Goal: Contribute content: Contribute content

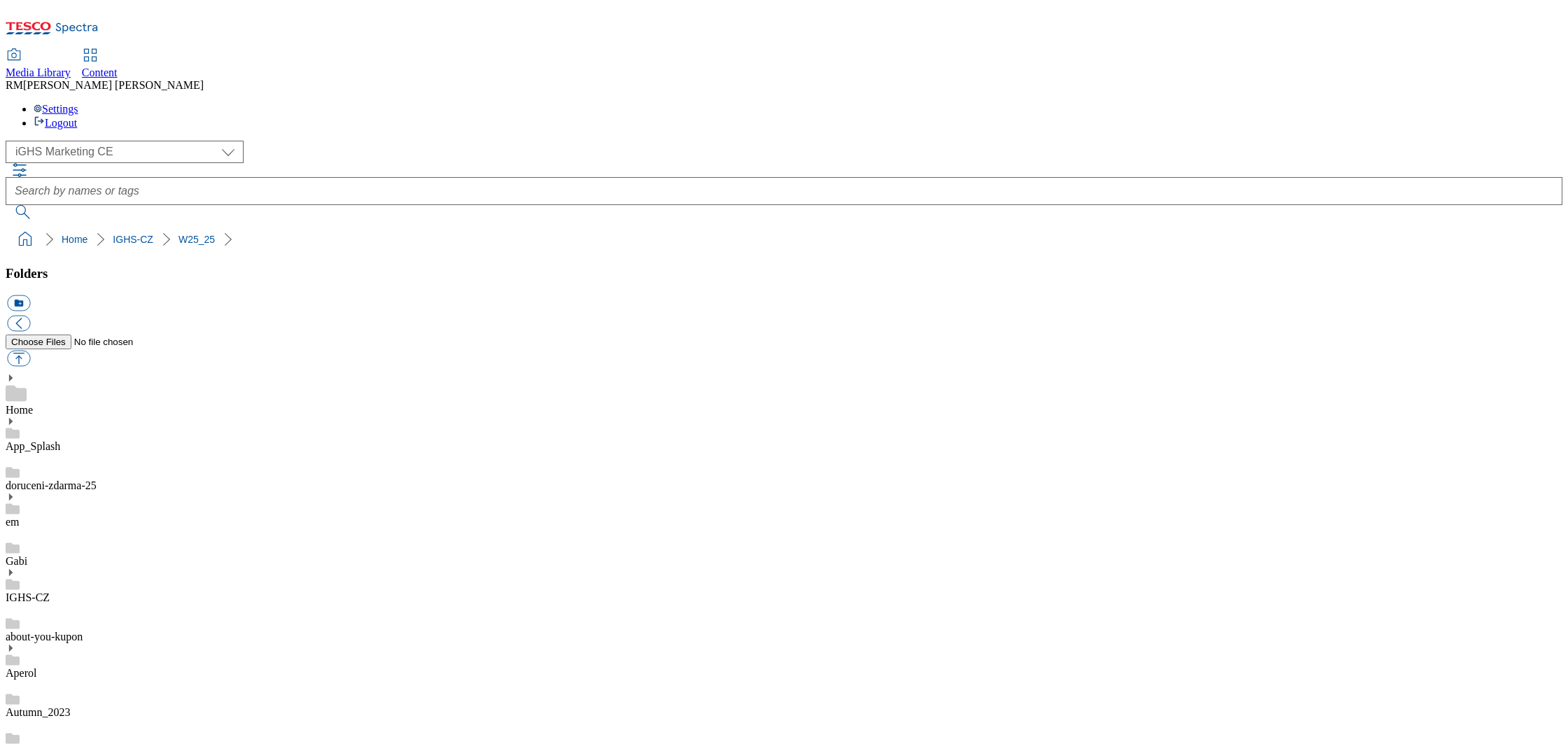
select select "flare-ighs-ce-mktg"
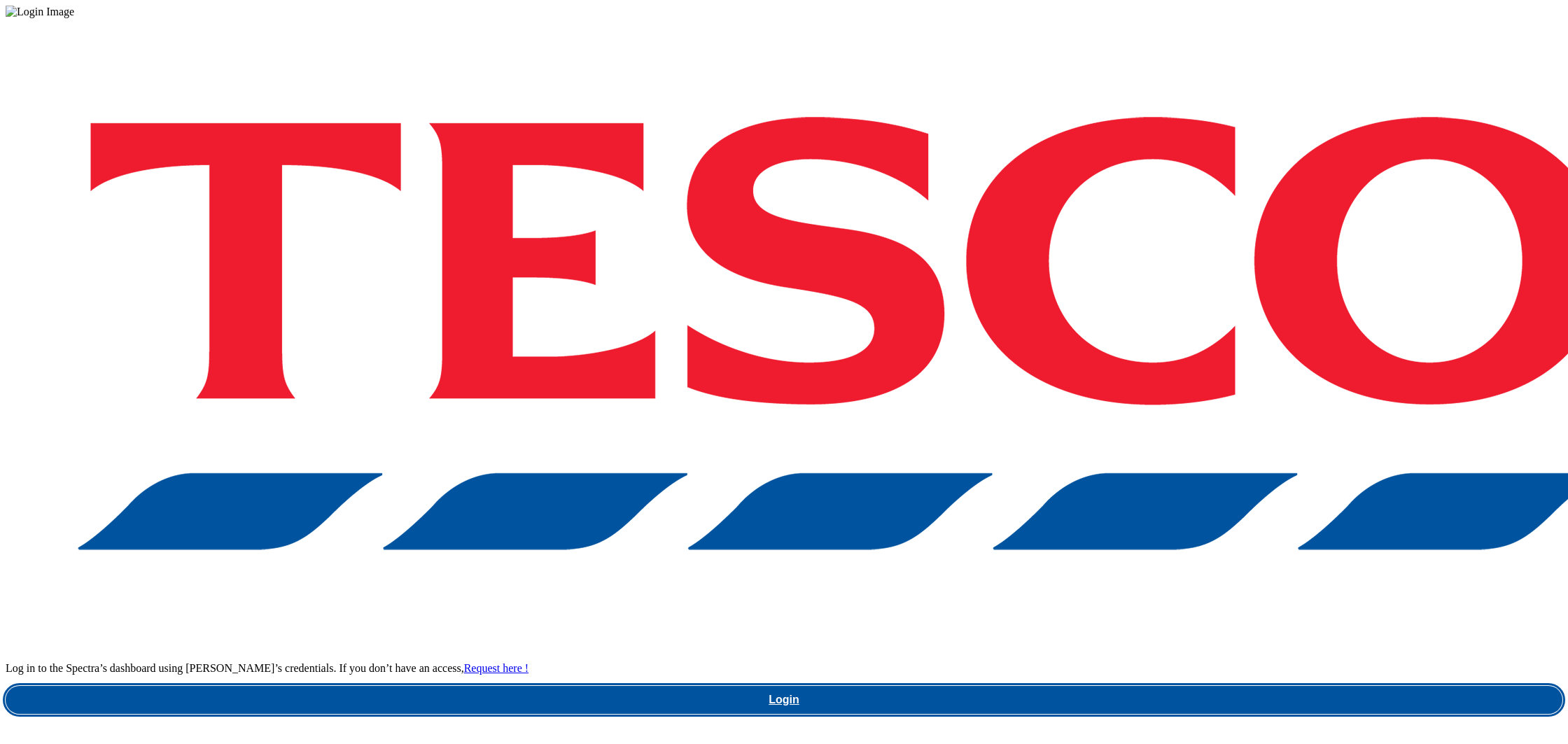
click at [1175, 686] on link "Login" at bounding box center [784, 699] width 1557 height 28
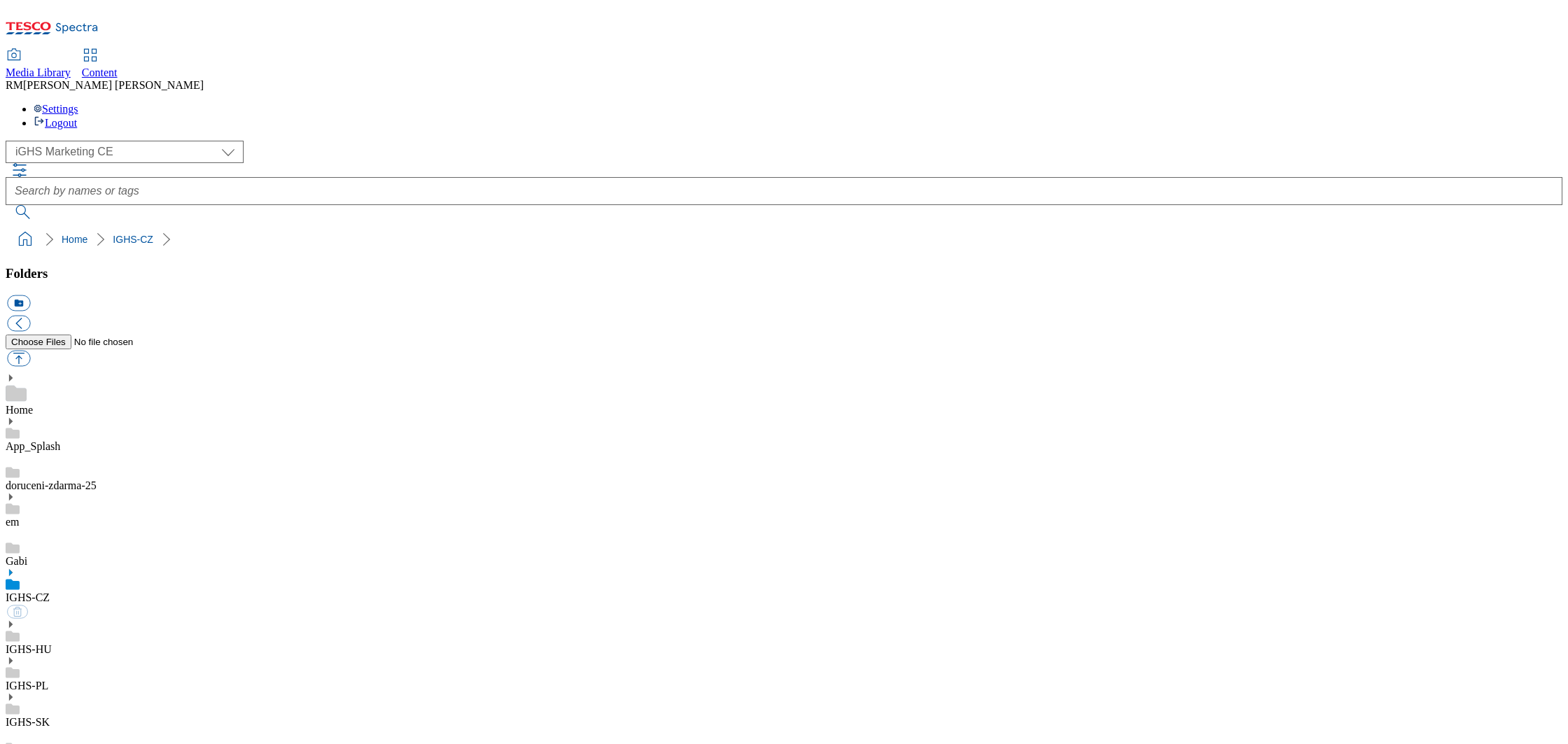
select select "flare-ighs-ce-mktg"
click at [15, 567] on icon at bounding box center [11, 572] width 10 height 10
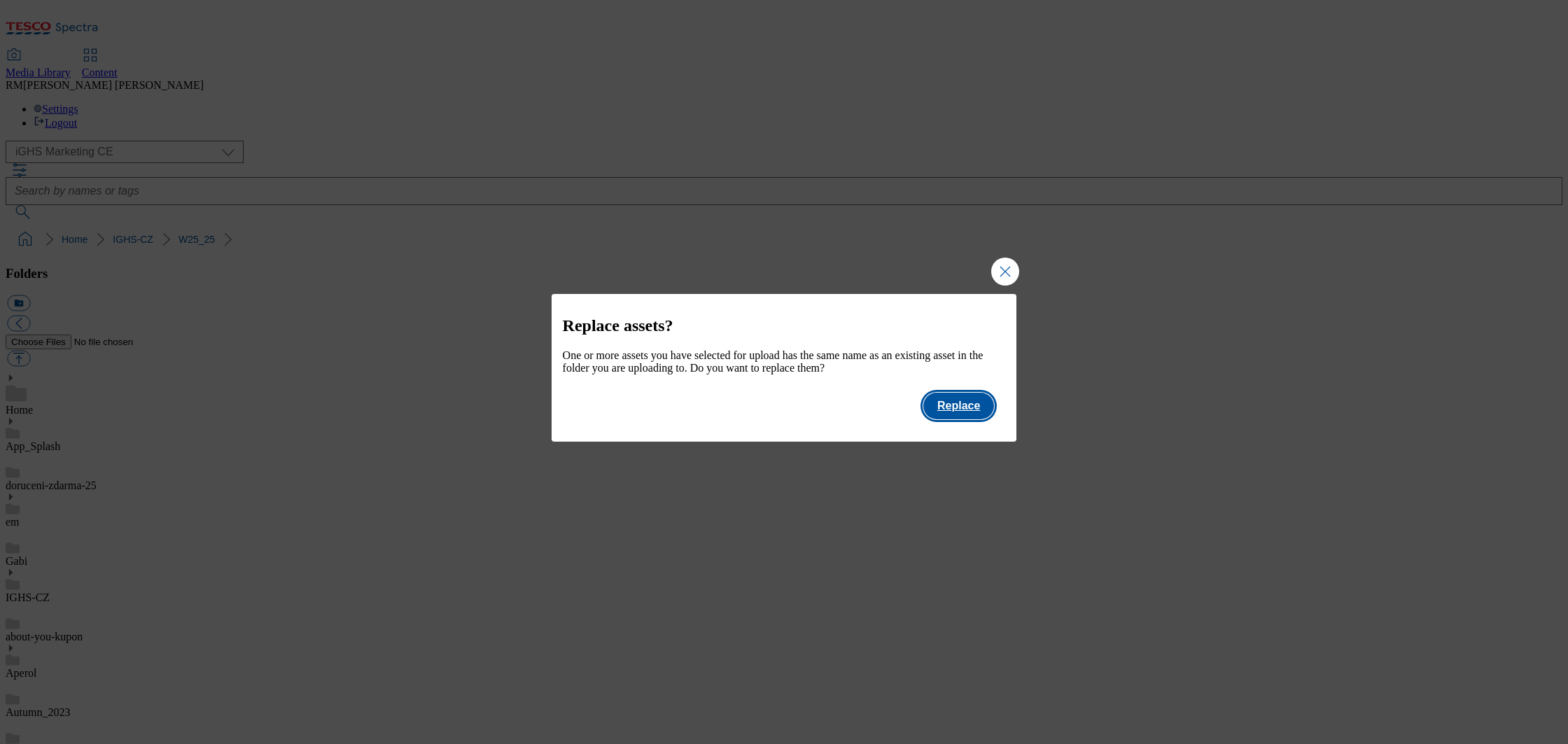
click at [950, 409] on button "Replace" at bounding box center [959, 405] width 71 height 26
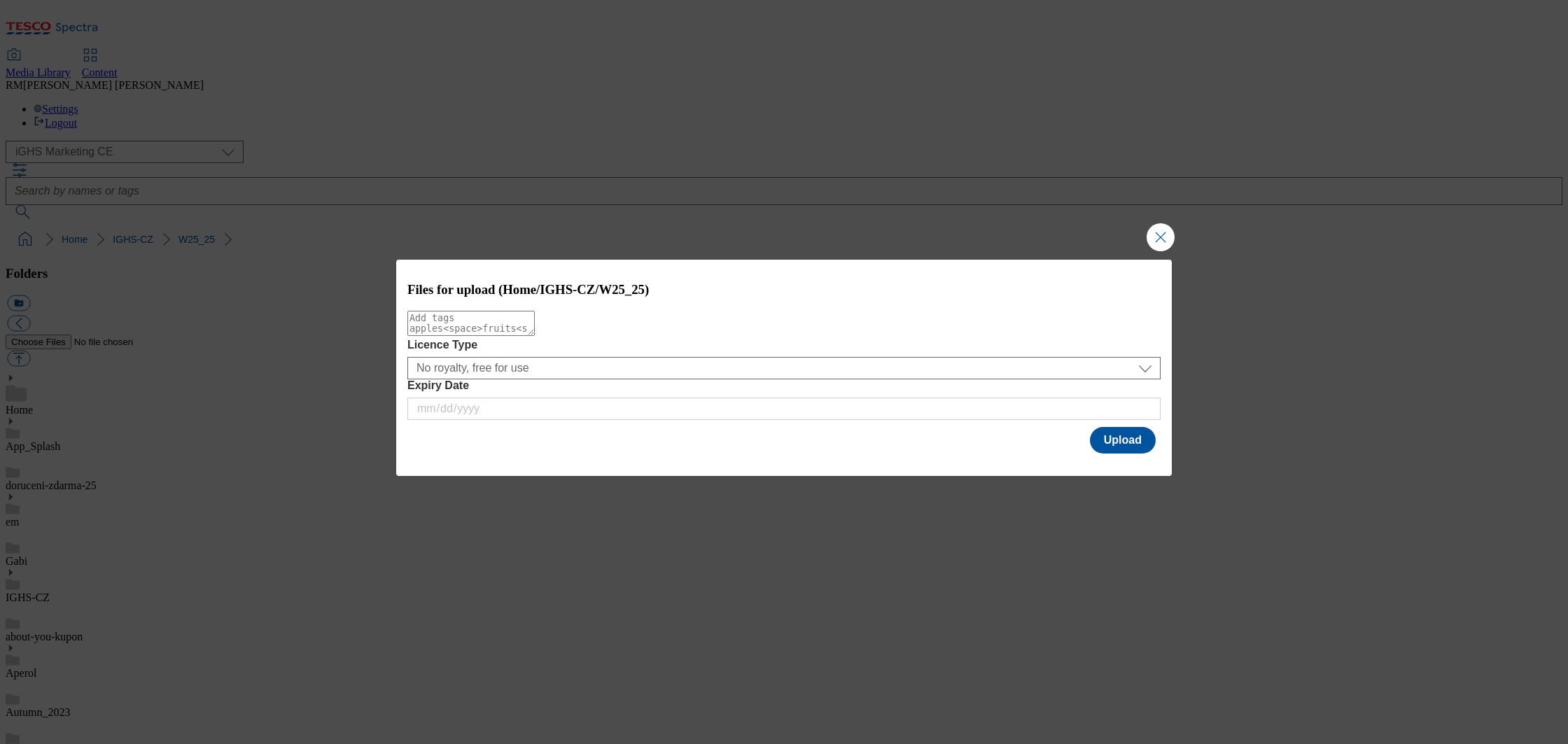
click at [443, 332] on textarea "Modal" at bounding box center [471, 324] width 128 height 25
type textarea "slidebanner"
click at [1128, 447] on button "Upload" at bounding box center [1123, 440] width 66 height 26
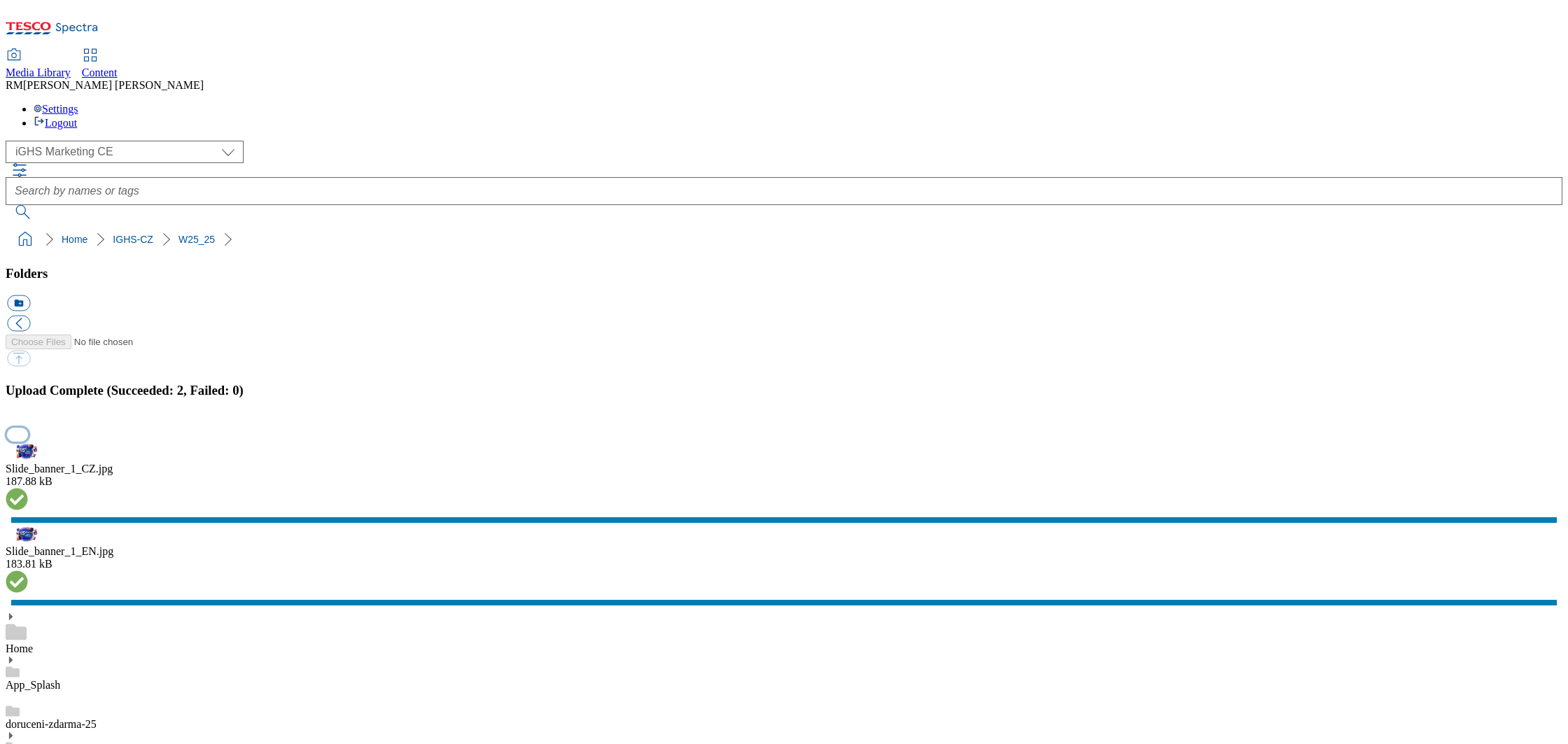
click at [28, 440] on button "button" at bounding box center [17, 435] width 21 height 14
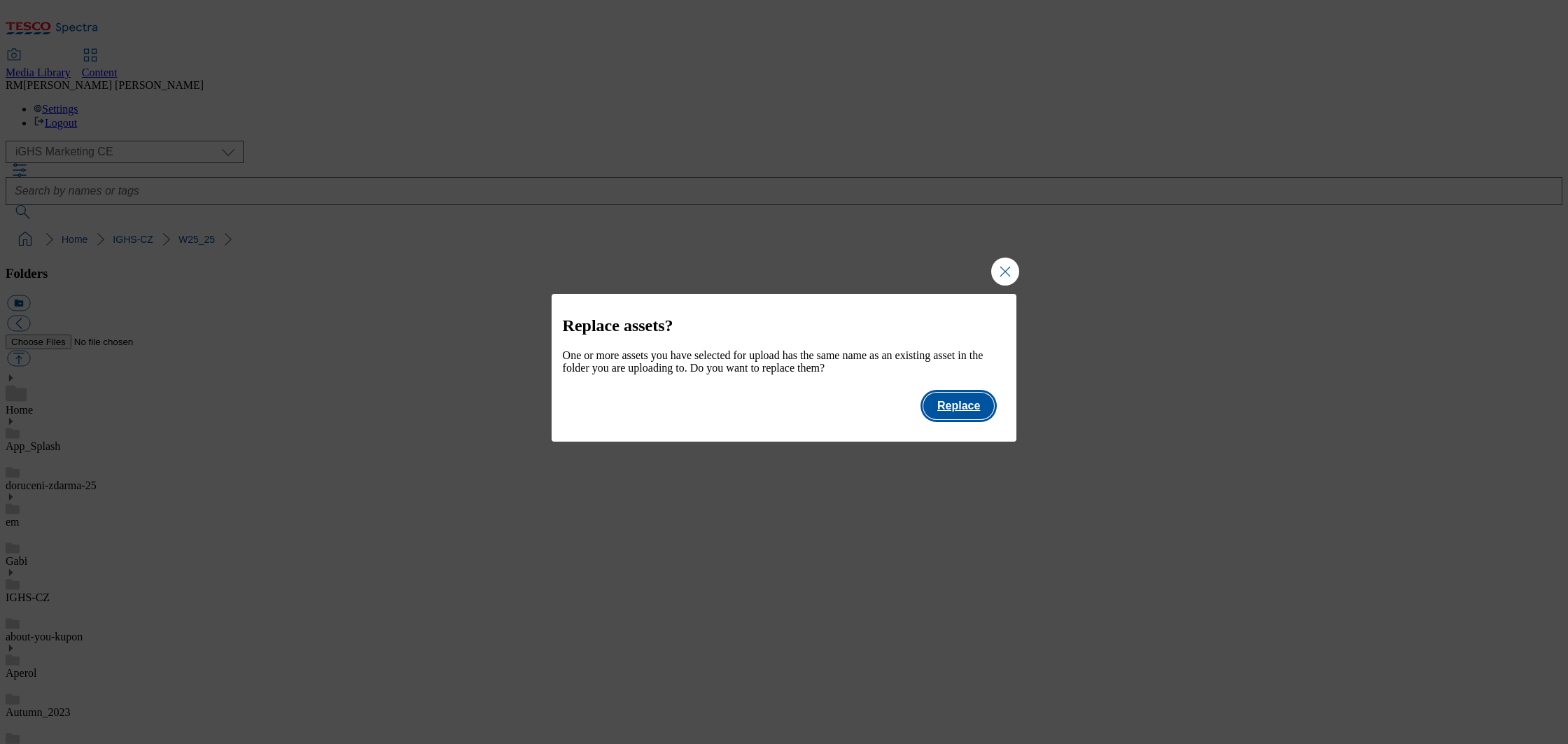
click at [955, 414] on button "Replace" at bounding box center [959, 405] width 71 height 26
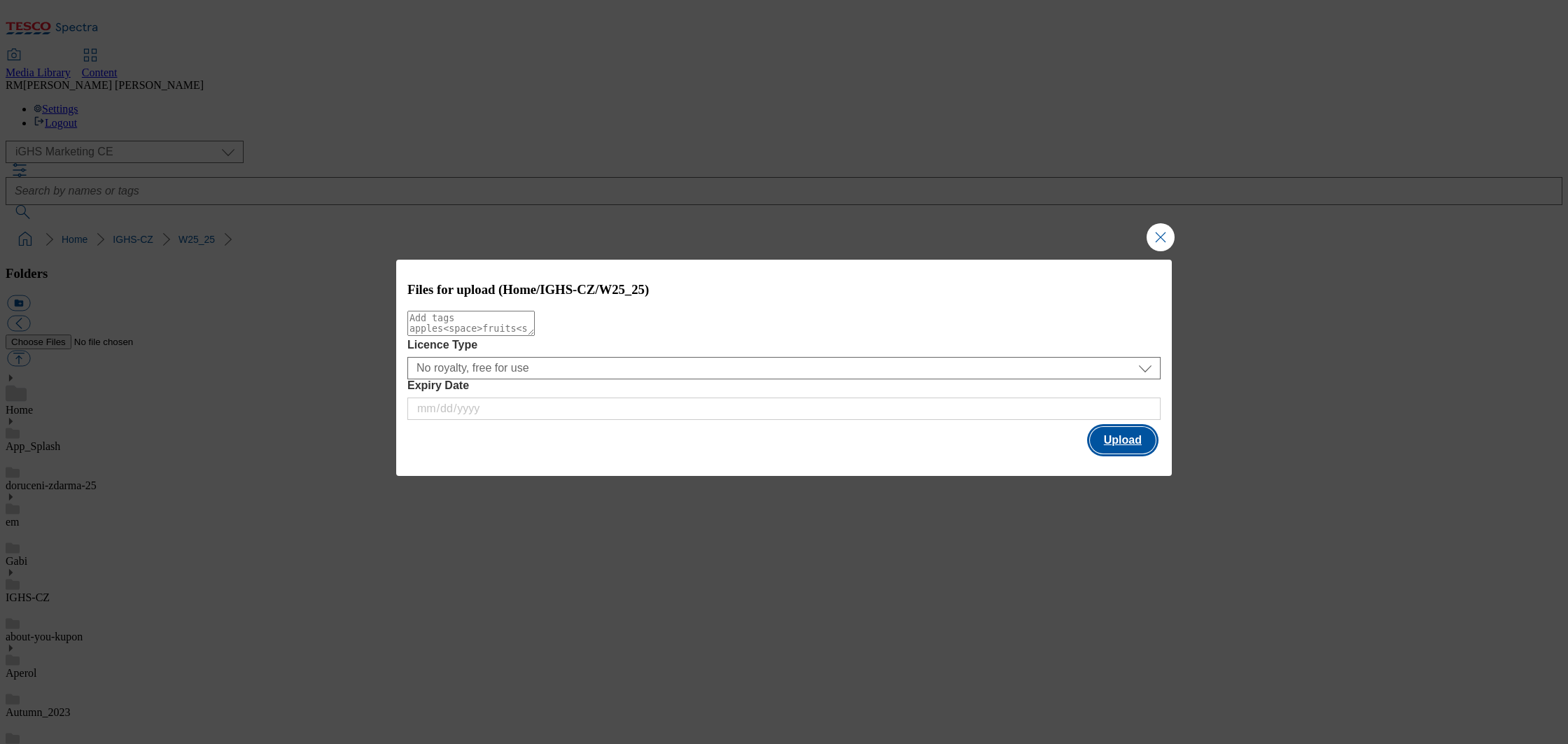
click at [1117, 440] on button "Upload" at bounding box center [1123, 440] width 66 height 26
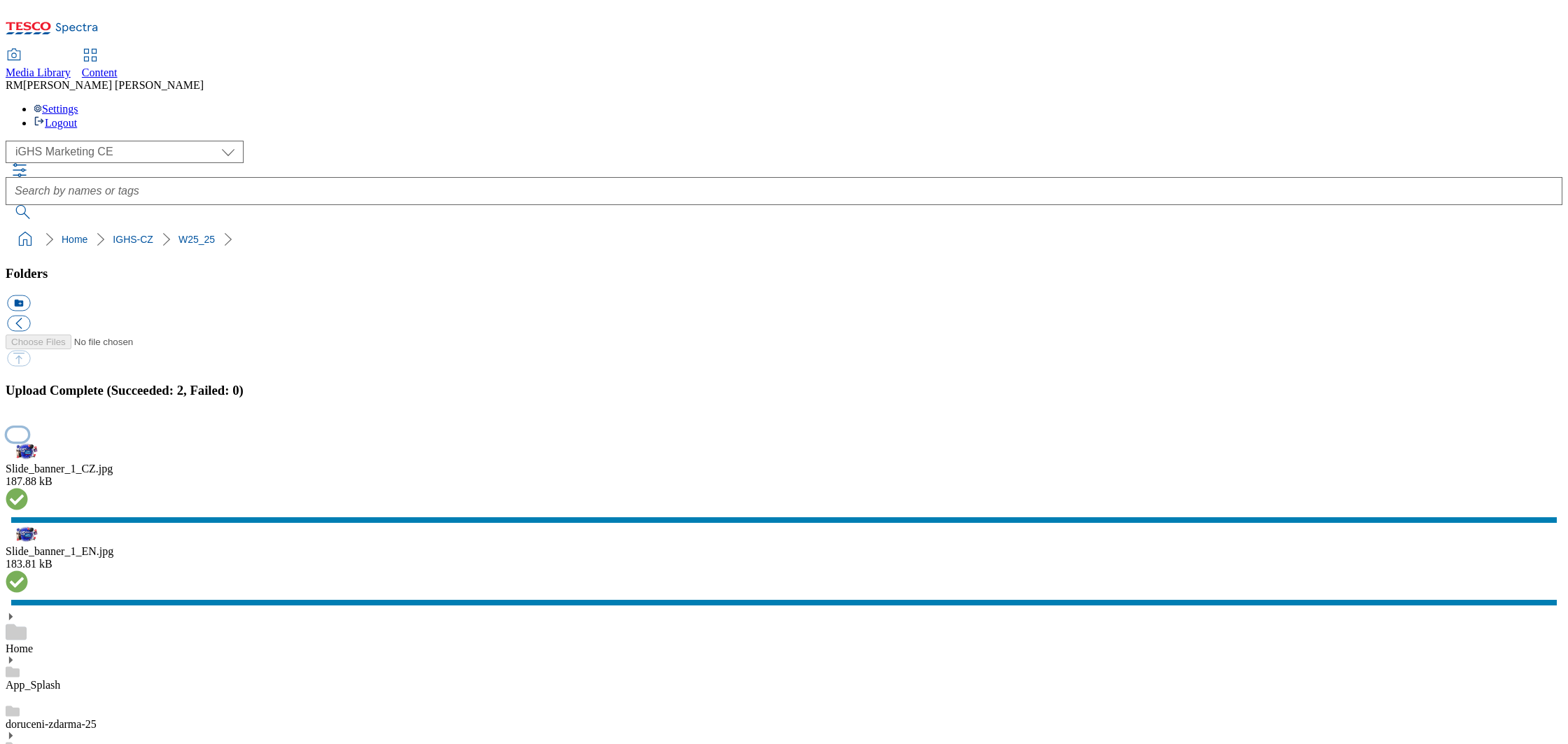
click at [28, 440] on button "button" at bounding box center [17, 435] width 21 height 14
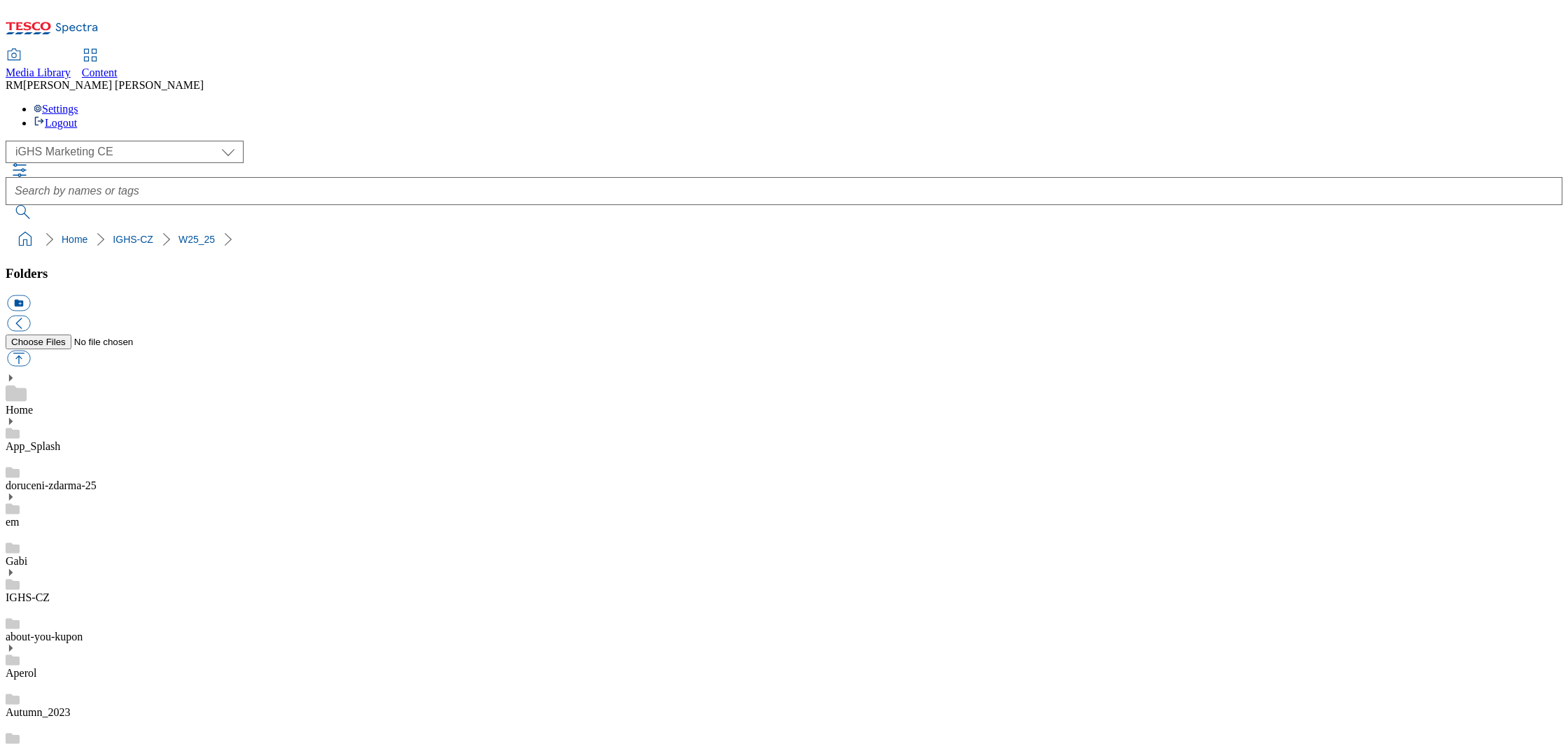
select select "flare-ighs-ce-mktg"
click at [13, 569] on use at bounding box center [11, 572] width 3 height 7
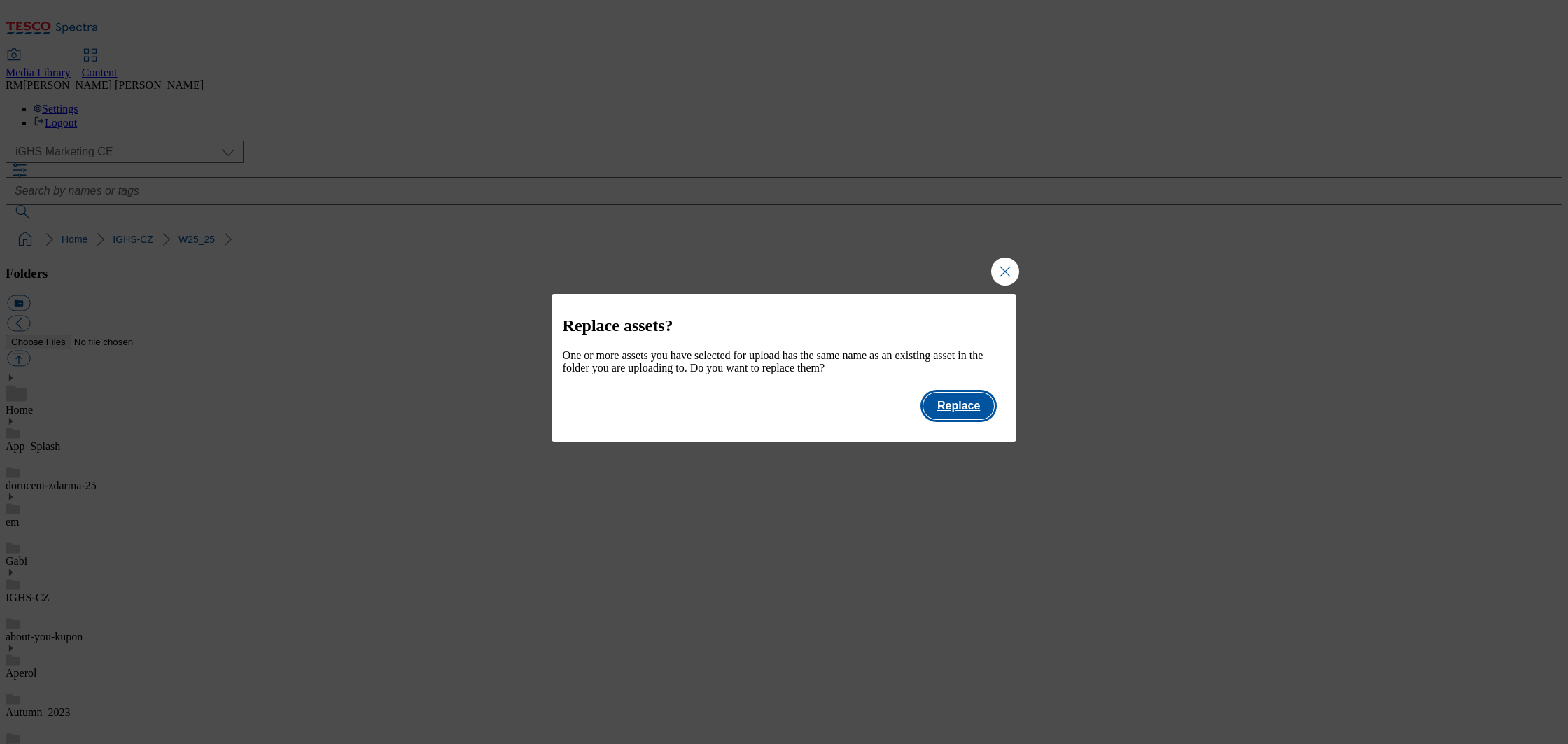
click at [956, 415] on button "Replace" at bounding box center [959, 405] width 71 height 26
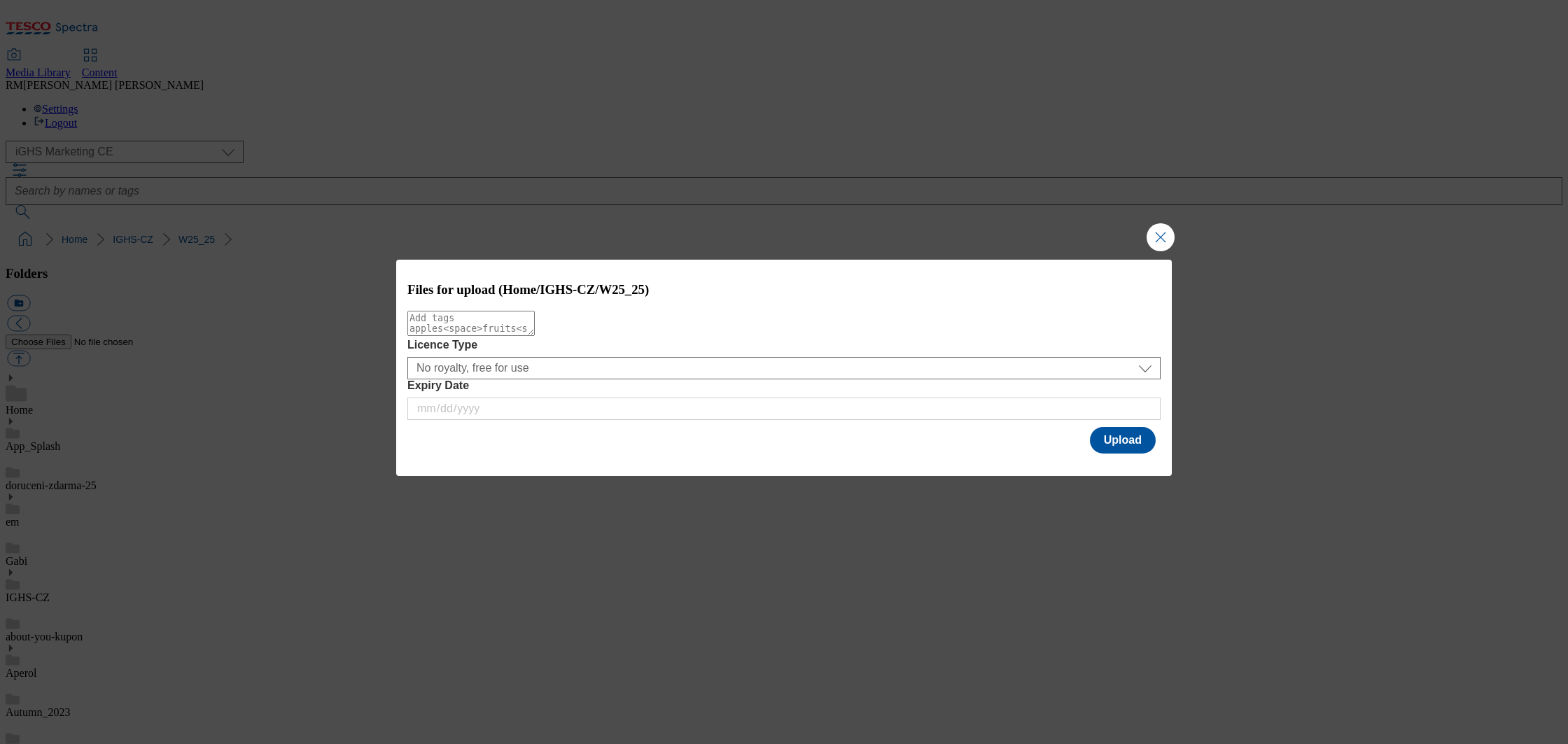
click at [520, 331] on textarea "Modal" at bounding box center [471, 324] width 128 height 25
type textarea "slidebanner"
click at [1130, 442] on button "Upload" at bounding box center [1123, 440] width 66 height 26
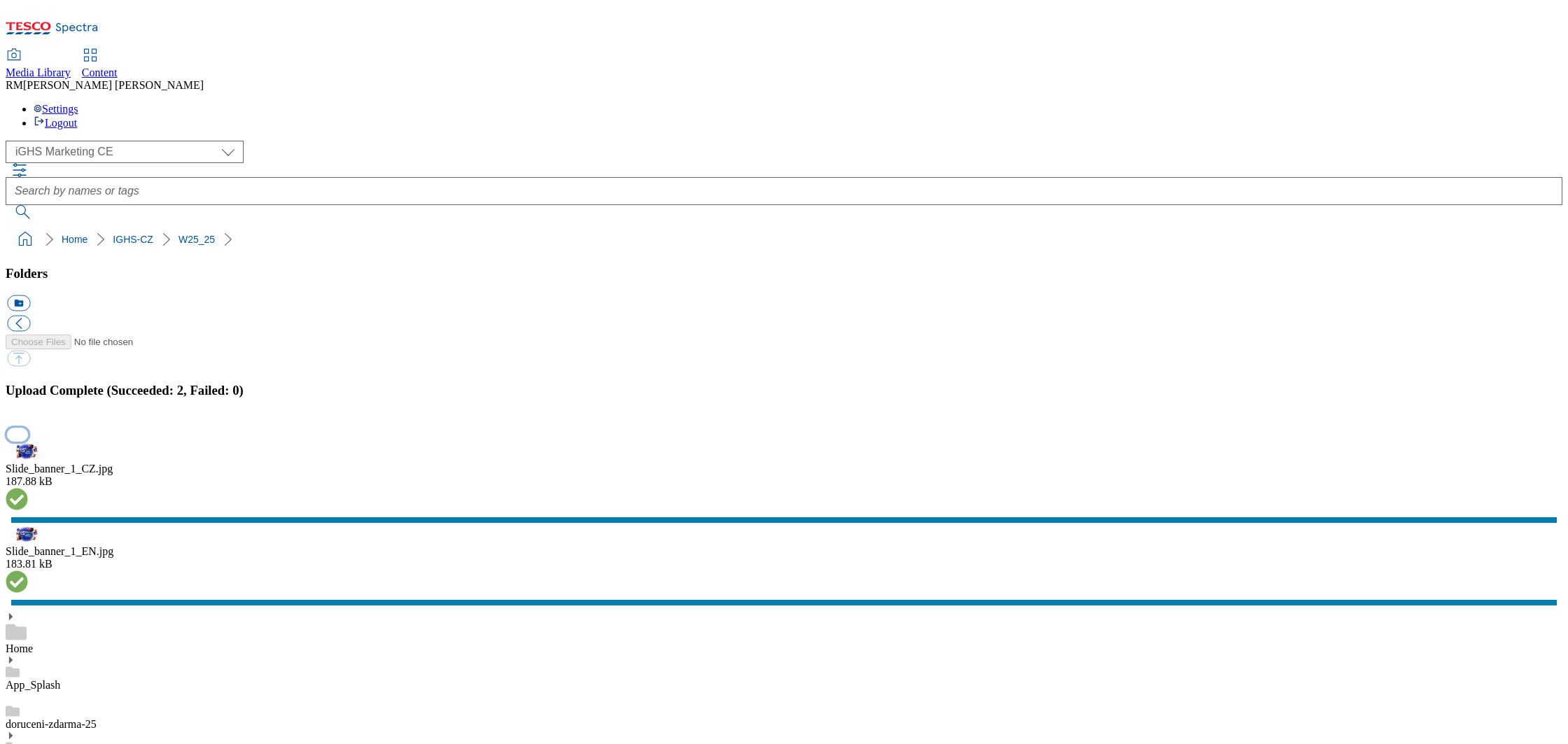
click at [28, 440] on button "button" at bounding box center [17, 435] width 21 height 14
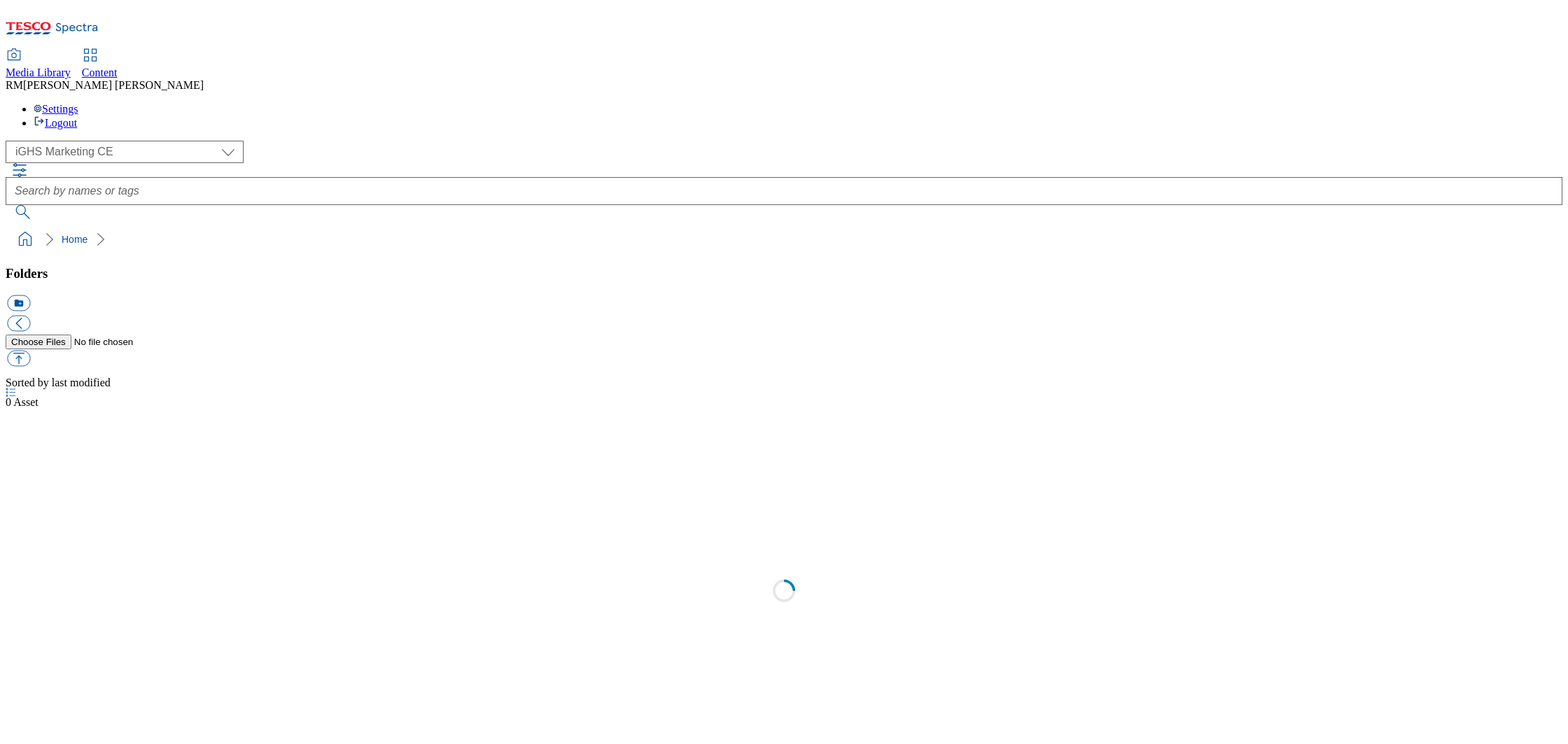
select select "flare-ighs-ce-mktg"
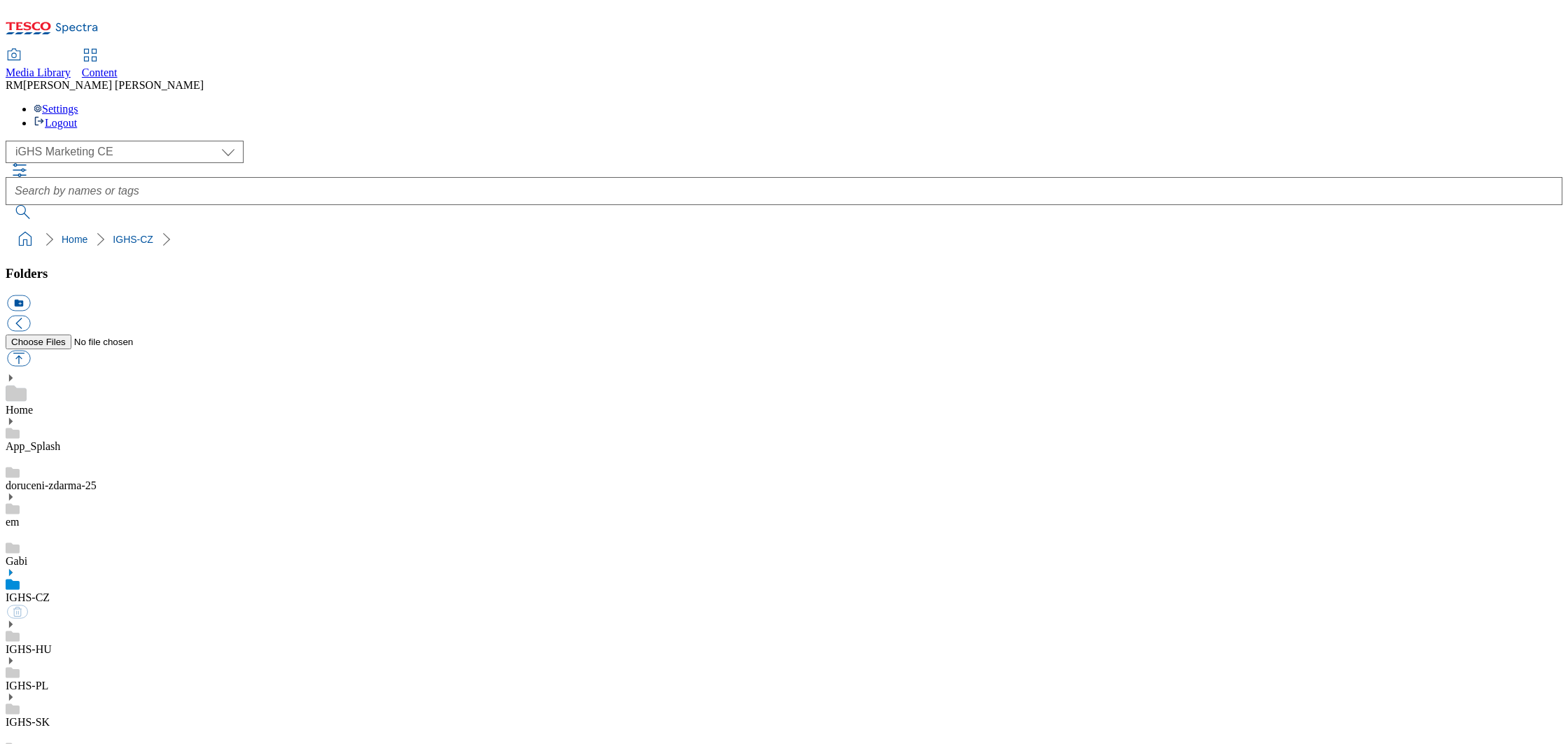
click at [13, 569] on use at bounding box center [11, 572] width 3 height 7
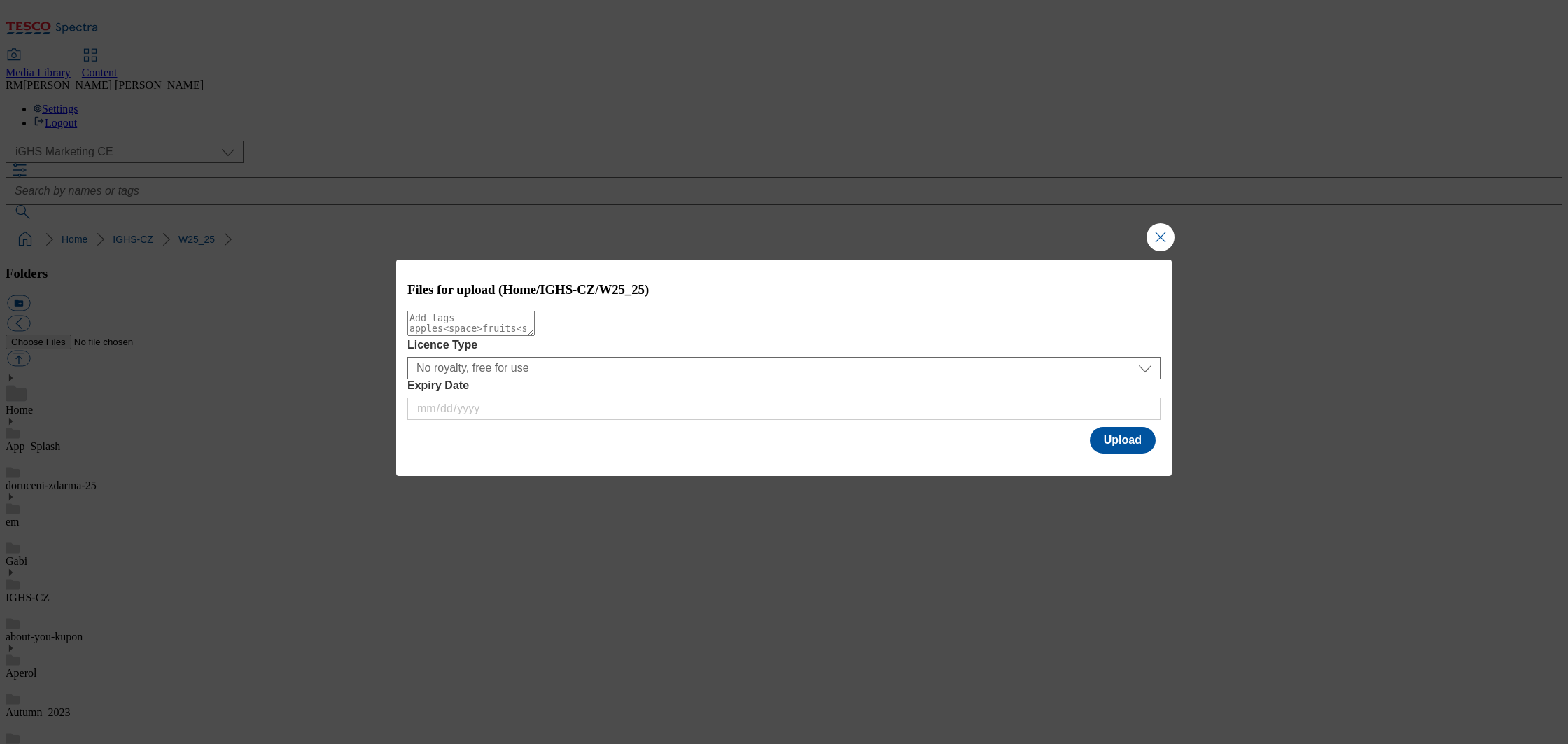
click at [465, 336] on textarea "Modal" at bounding box center [471, 324] width 128 height 25
type textarea "slidebanner"
click at [1140, 448] on button "Upload" at bounding box center [1123, 440] width 66 height 26
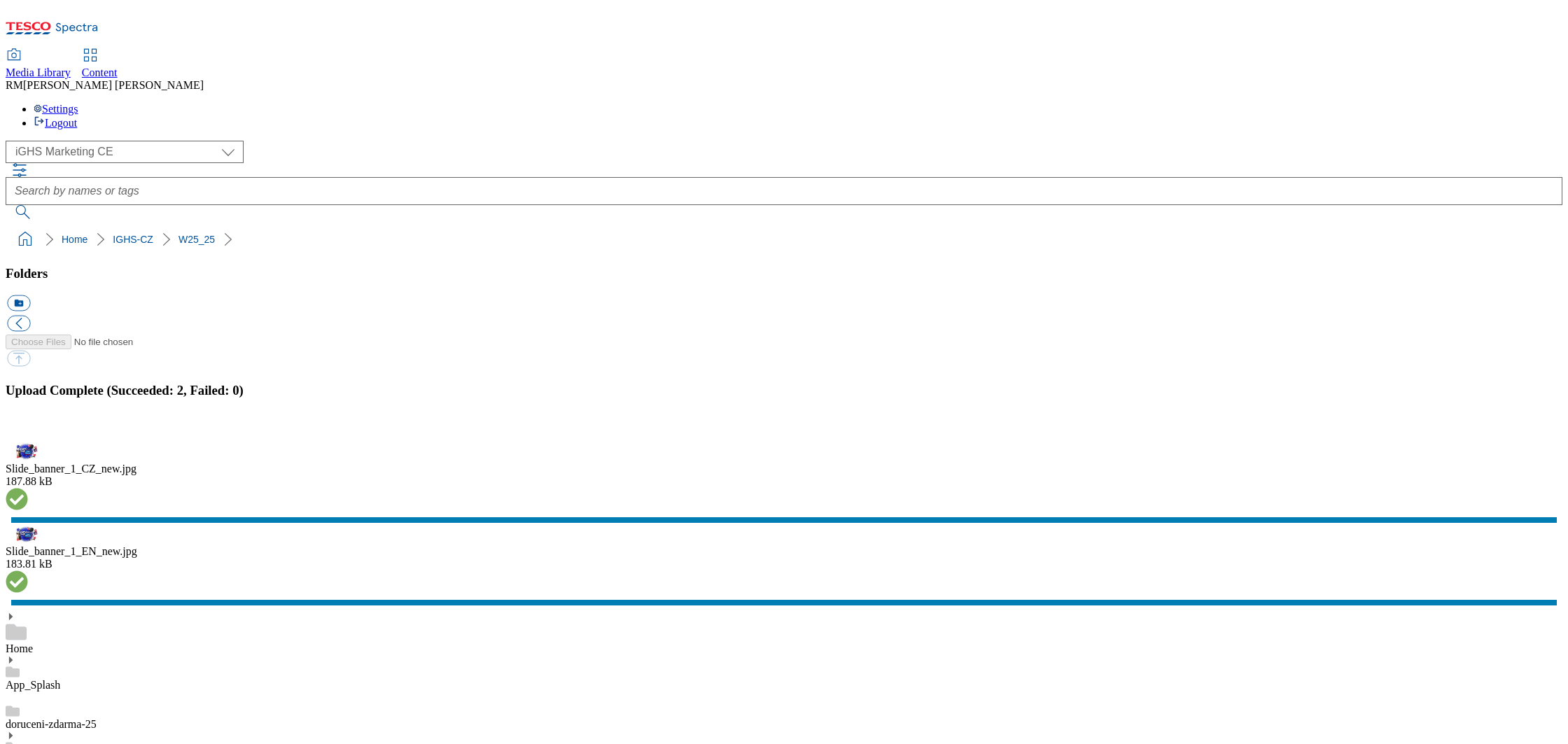
scroll to position [478, 0]
click at [28, 440] on button "button" at bounding box center [17, 435] width 21 height 14
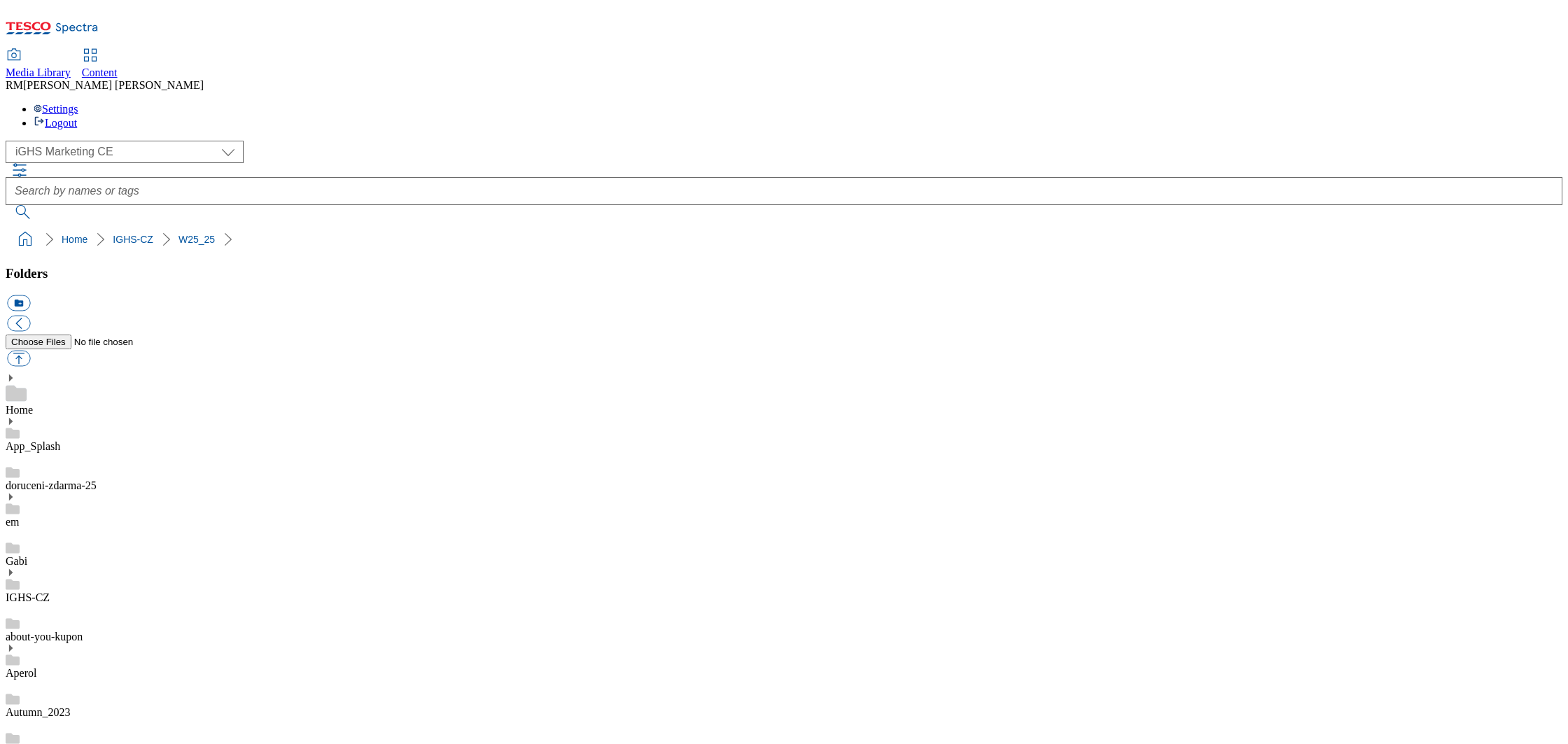
scroll to position [304, 0]
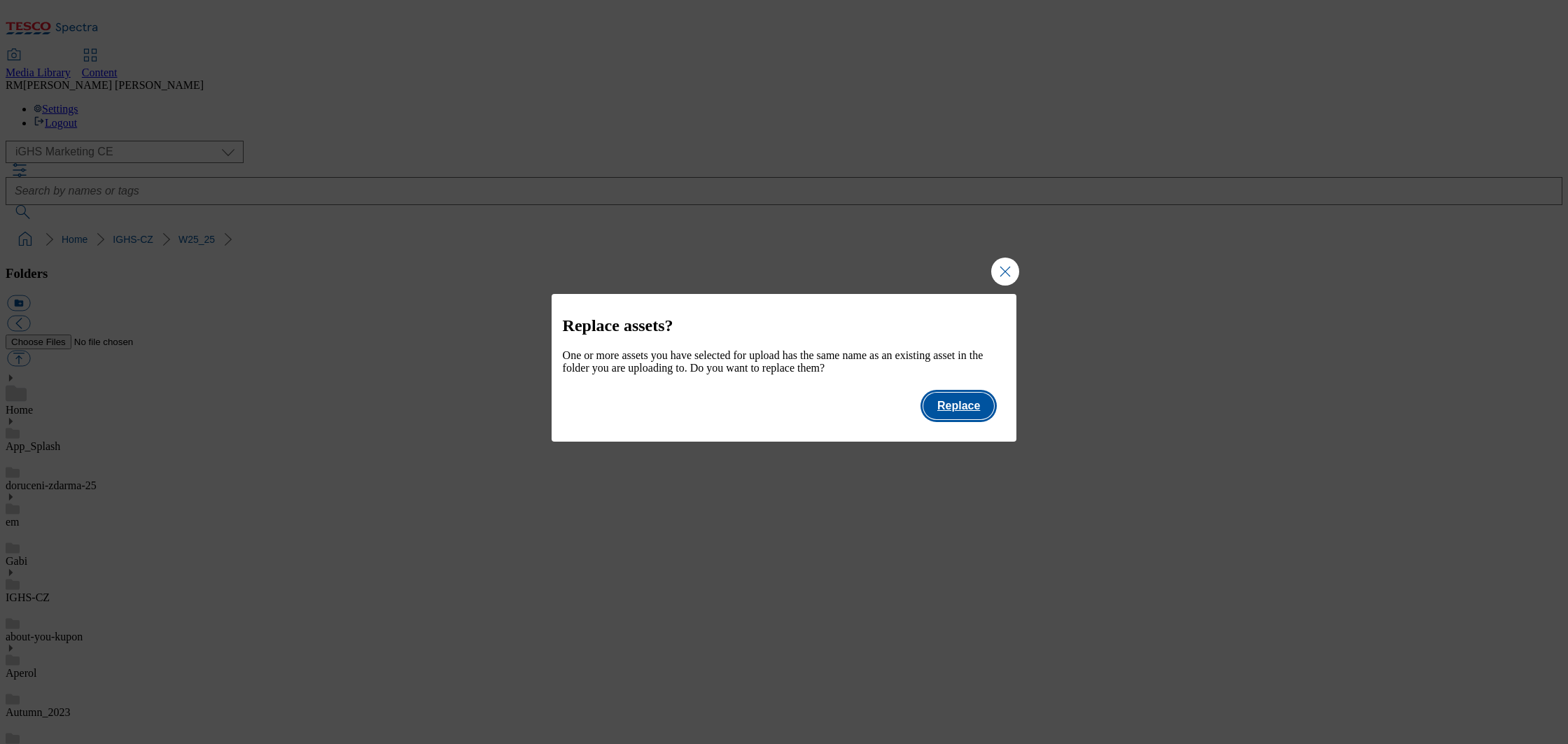
click at [962, 413] on button "Replace" at bounding box center [959, 405] width 71 height 26
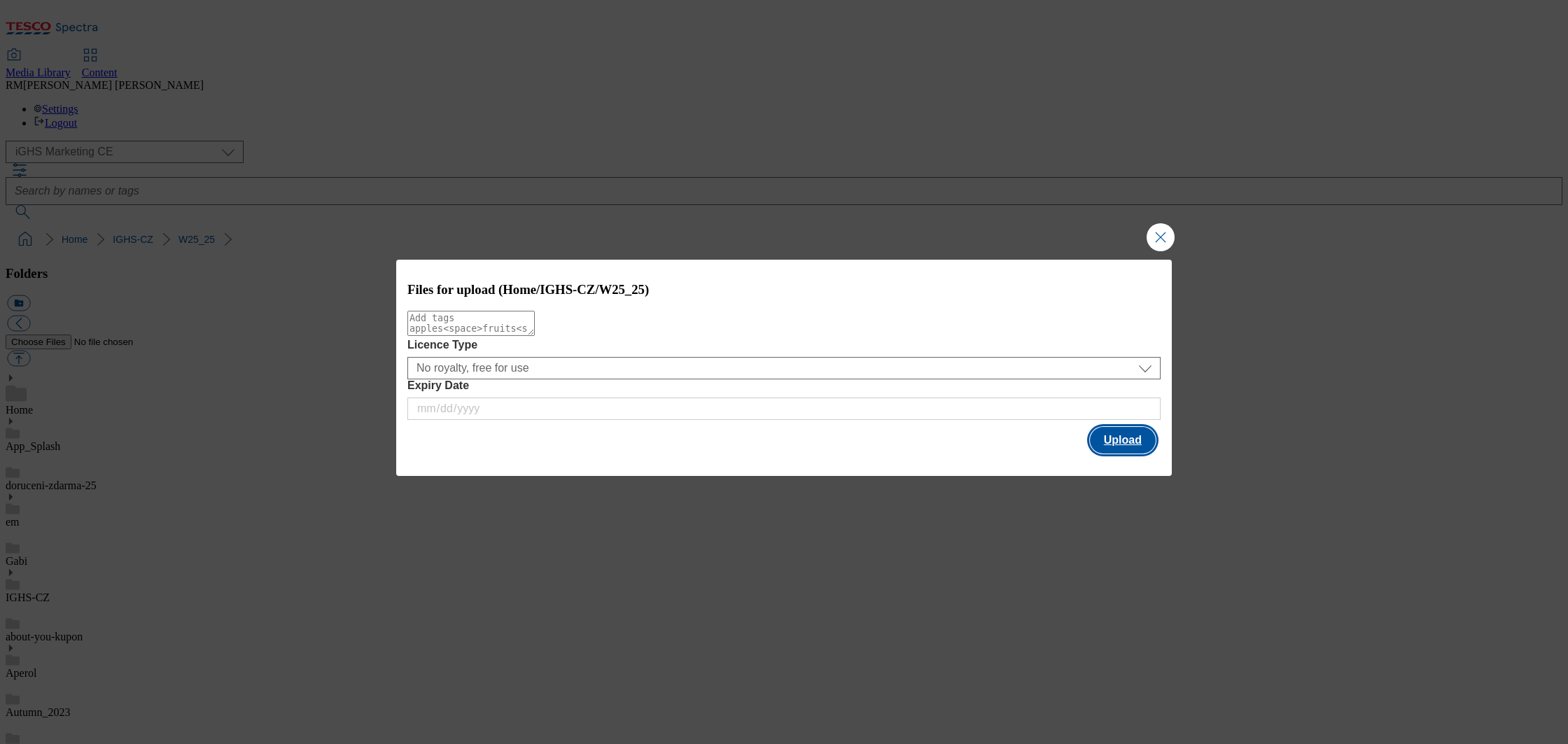
click at [1127, 437] on button "Upload" at bounding box center [1123, 440] width 66 height 26
